Goal: Navigation & Orientation: Find specific page/section

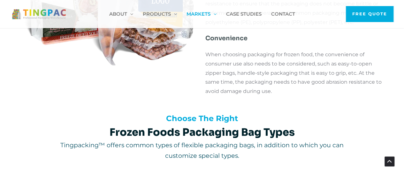
scroll to position [325, 0]
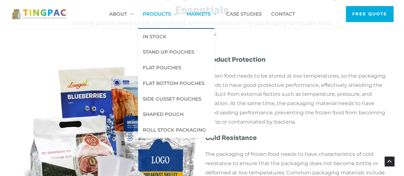
click at [148, 13] on span "Products" at bounding box center [157, 14] width 28 height 28
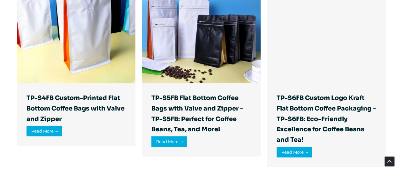
scroll to position [989, 0]
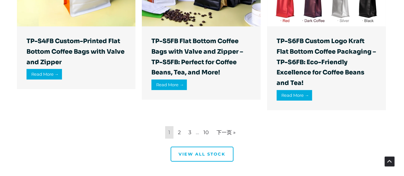
click at [217, 153] on span "View all stock" at bounding box center [201, 154] width 47 height 4
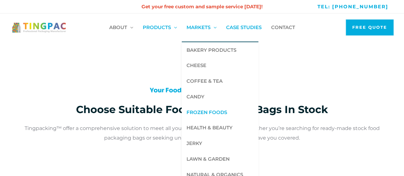
click at [209, 111] on span "Frozen Foods" at bounding box center [206, 112] width 41 height 6
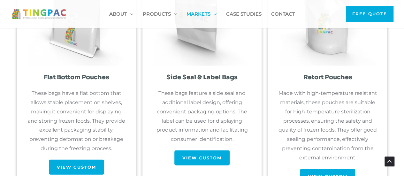
scroll to position [612, 0]
